Goal: Task Accomplishment & Management: Manage account settings

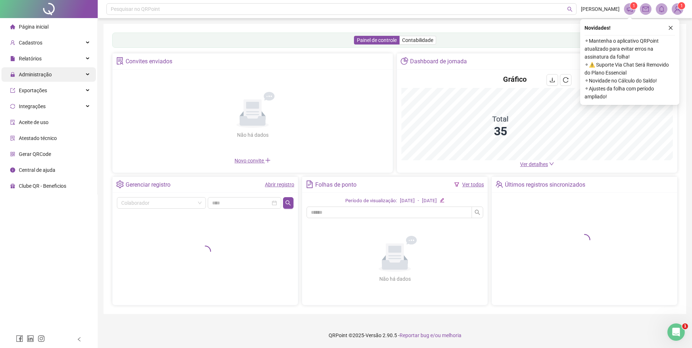
click at [35, 72] on span "Administração" at bounding box center [35, 75] width 33 height 6
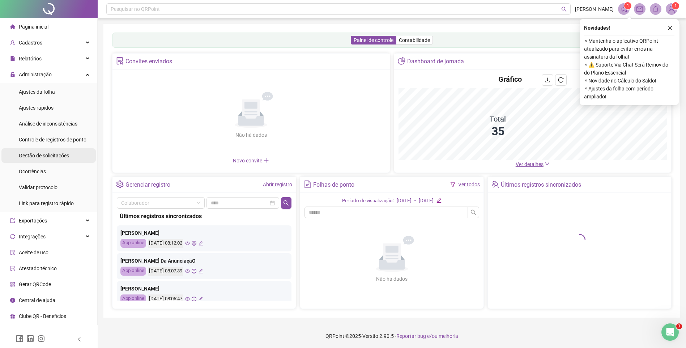
click at [48, 156] on span "Gestão de solicitações" at bounding box center [44, 156] width 50 height 6
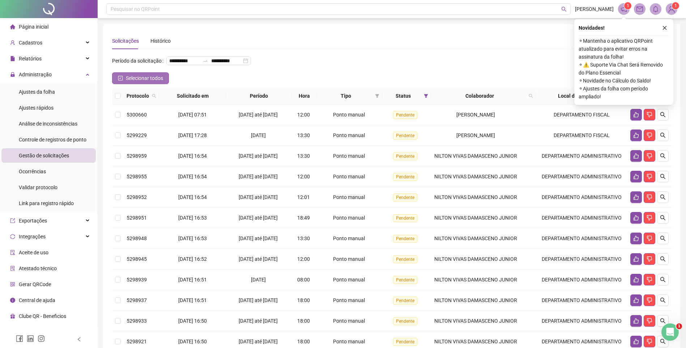
click at [122, 81] on icon "check-square" at bounding box center [120, 78] width 5 height 5
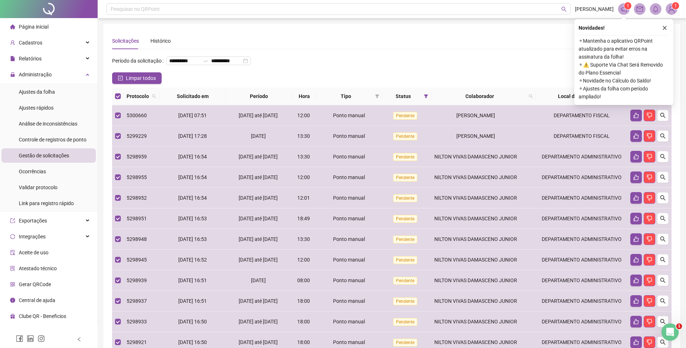
click at [648, 101] on button "button" at bounding box center [644, 96] width 9 height 9
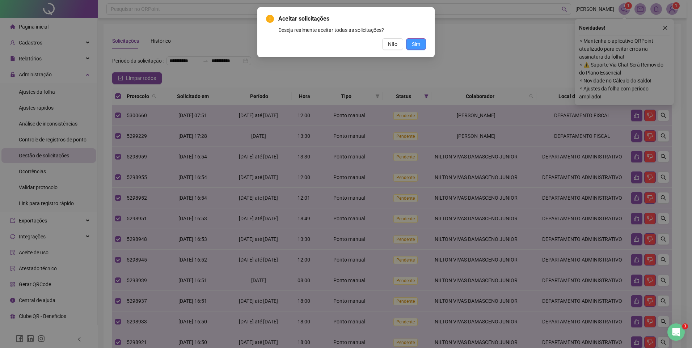
click at [413, 41] on span "Sim" at bounding box center [416, 44] width 8 height 8
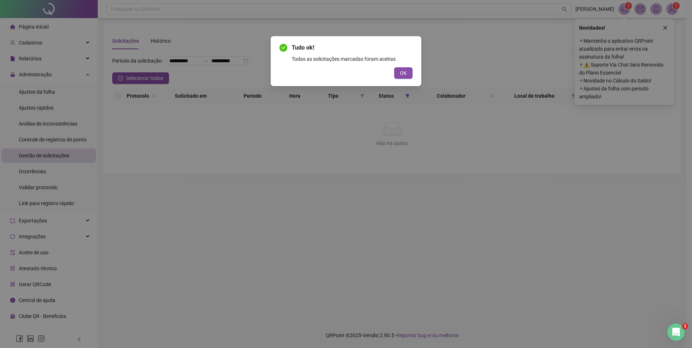
click at [407, 73] on button "OK" at bounding box center [403, 73] width 18 height 12
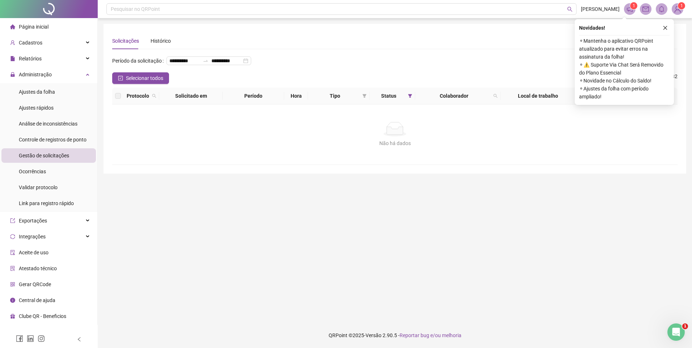
click at [47, 83] on ul "Ajustes da folha Ajustes rápidos Análise de inconsistências Controle de registr…" at bounding box center [48, 147] width 97 height 129
click at [47, 87] on div "Ajustes da folha" at bounding box center [37, 92] width 36 height 14
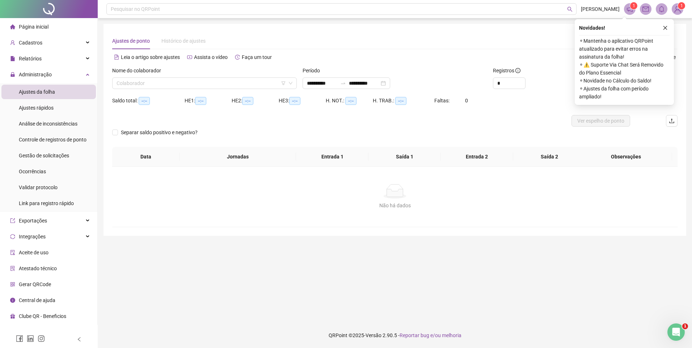
type input "**********"
click at [250, 79] on input "search" at bounding box center [201, 83] width 169 height 11
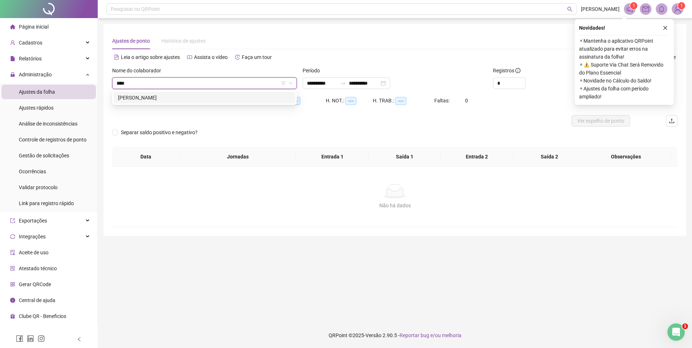
type input "*****"
click at [665, 30] on icon "close" at bounding box center [665, 27] width 5 height 5
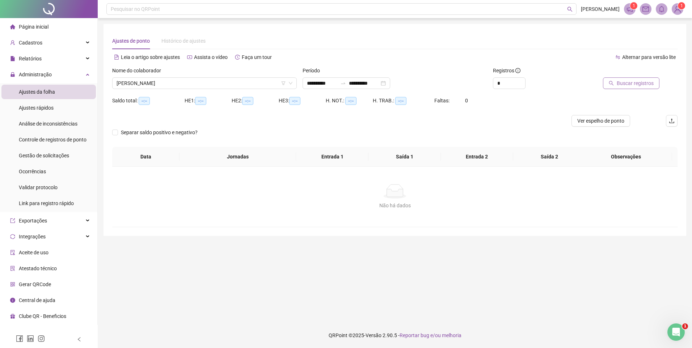
click at [635, 84] on span "Buscar registros" at bounding box center [635, 83] width 37 height 8
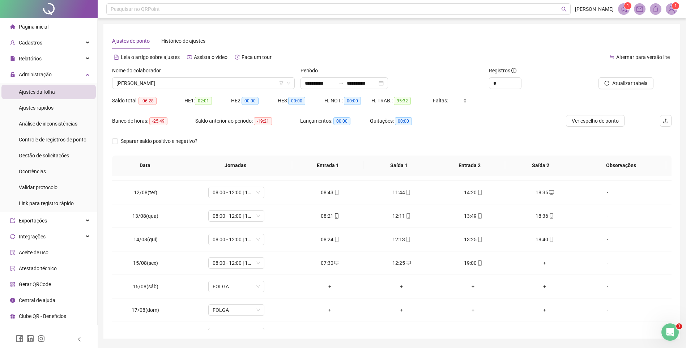
scroll to position [269, 0]
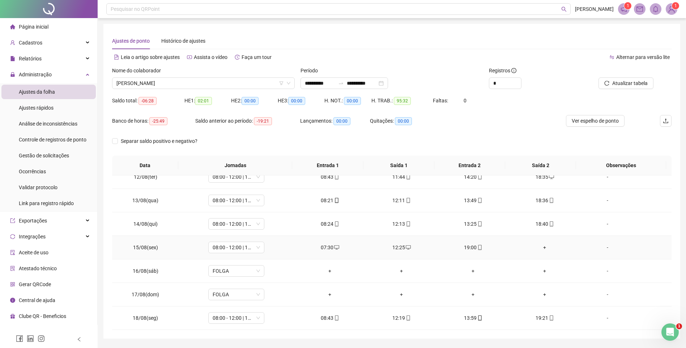
click at [541, 248] on div "+" at bounding box center [545, 248] width 60 height 8
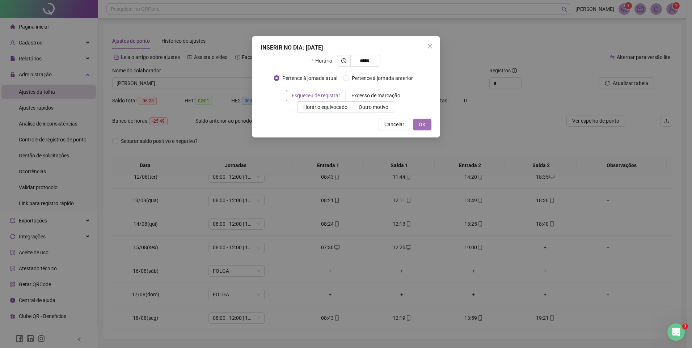
type input "*****"
click at [422, 129] on button "OK" at bounding box center [422, 125] width 18 height 12
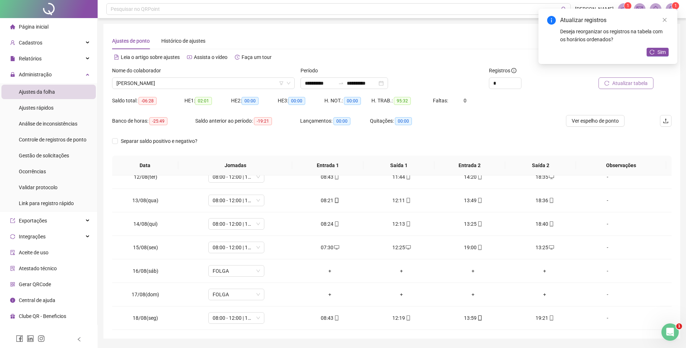
click at [617, 84] on span "Atualizar tabela" at bounding box center [630, 83] width 35 height 8
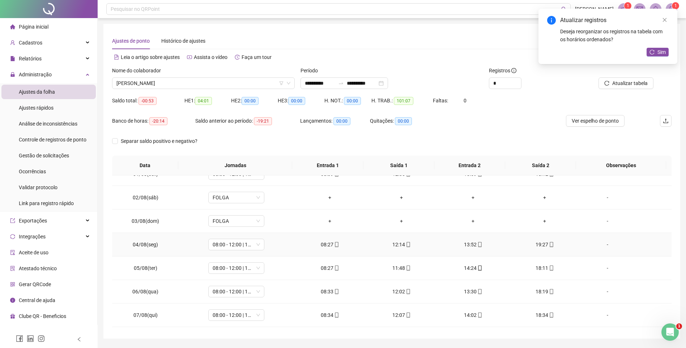
scroll to position [36, 0]
click at [658, 53] on span "Sim" at bounding box center [662, 52] width 8 height 8
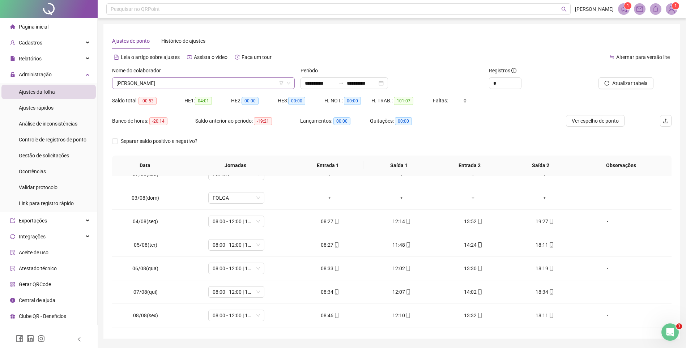
click at [181, 84] on span "[PERSON_NAME]" at bounding box center [204, 83] width 174 height 11
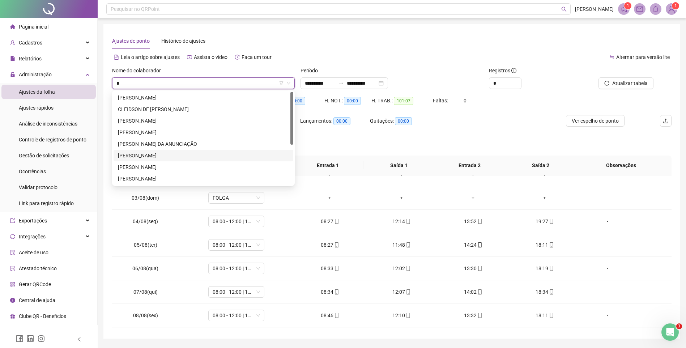
type input "**"
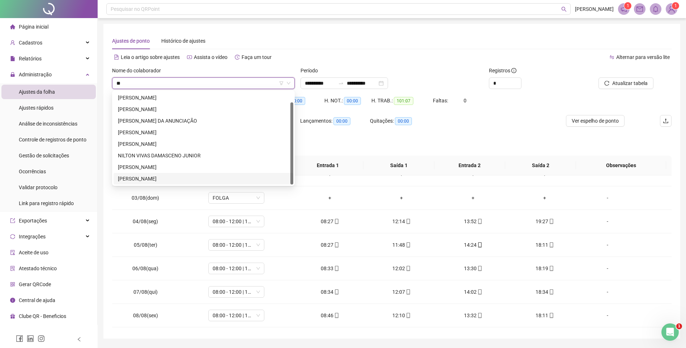
click at [144, 178] on div "[PERSON_NAME]" at bounding box center [203, 179] width 171 height 8
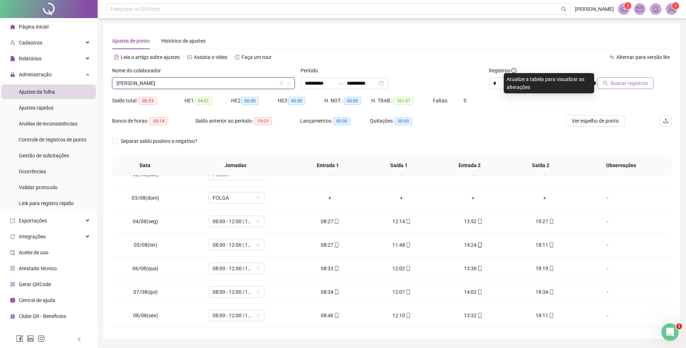
click at [607, 84] on icon "search" at bounding box center [605, 83] width 5 height 5
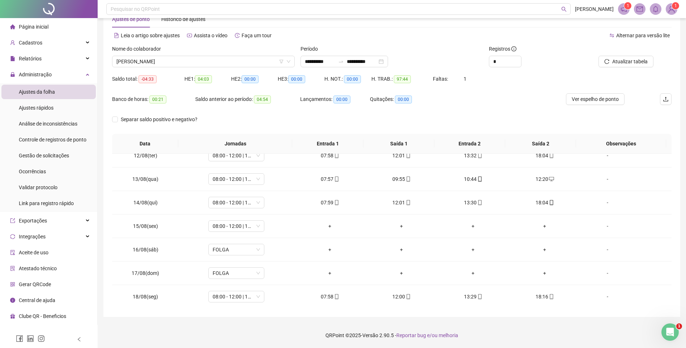
scroll to position [269, 0]
click at [40, 96] on div "Ajustes da folha" at bounding box center [37, 92] width 36 height 14
click at [34, 35] on span "Cadastros" at bounding box center [26, 42] width 32 height 14
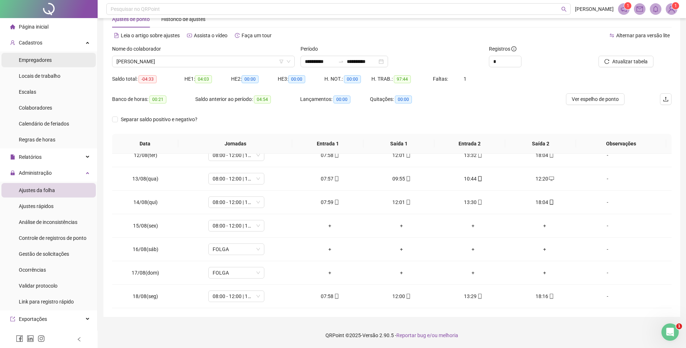
click at [42, 62] on span "Empregadores" at bounding box center [35, 60] width 33 height 6
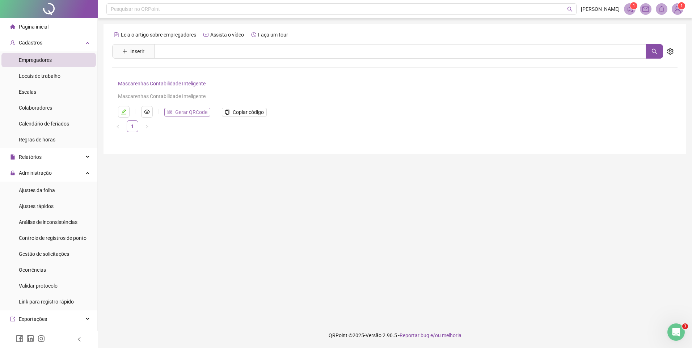
click at [194, 110] on span "Gerar QRCode" at bounding box center [191, 112] width 32 height 8
click at [34, 105] on span "Colaboradores" at bounding box center [35, 108] width 33 height 6
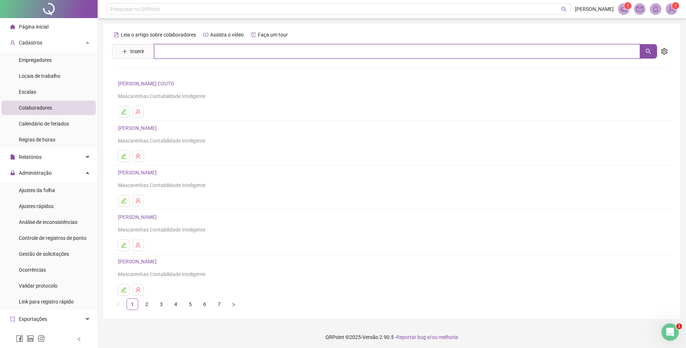
click at [173, 53] on input "text" at bounding box center [397, 51] width 486 height 14
type input "******"
click at [154, 75] on link "[PERSON_NAME]" at bounding box center [145, 73] width 39 height 6
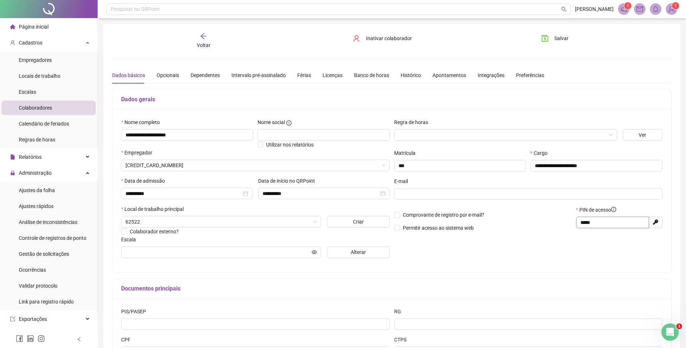
type input "**********"
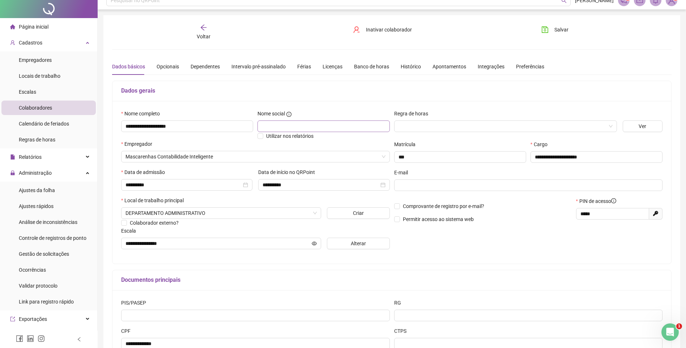
scroll to position [65, 0]
